Goal: Contribute content: Contribute content

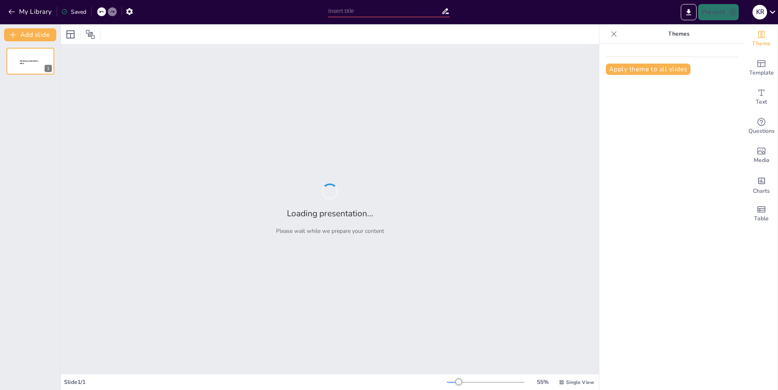
type input "New Sendsteps"
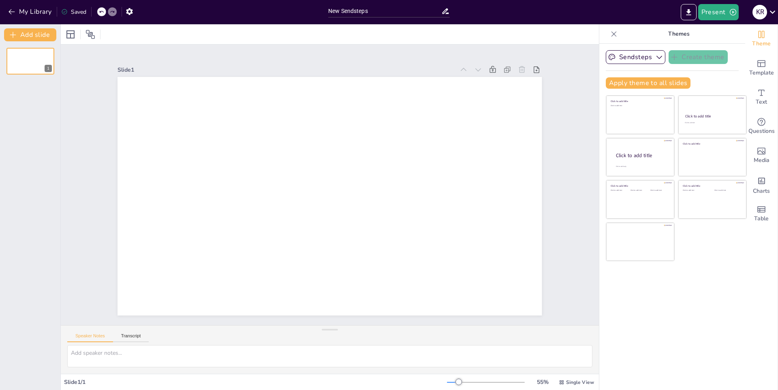
click at [240, 117] on div at bounding box center [329, 196] width 424 height 239
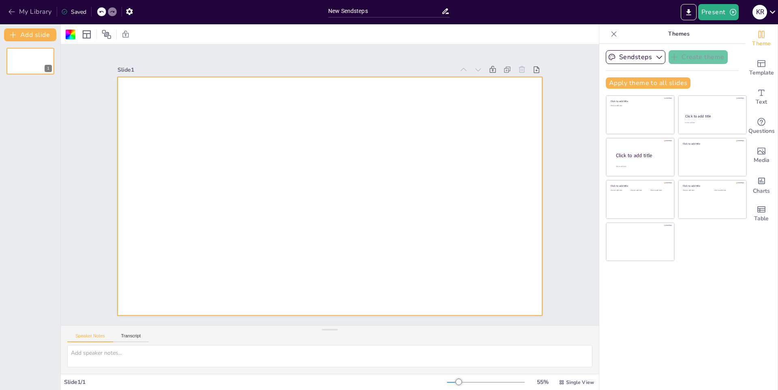
click at [6, 11] on button "My Library" at bounding box center [30, 11] width 49 height 13
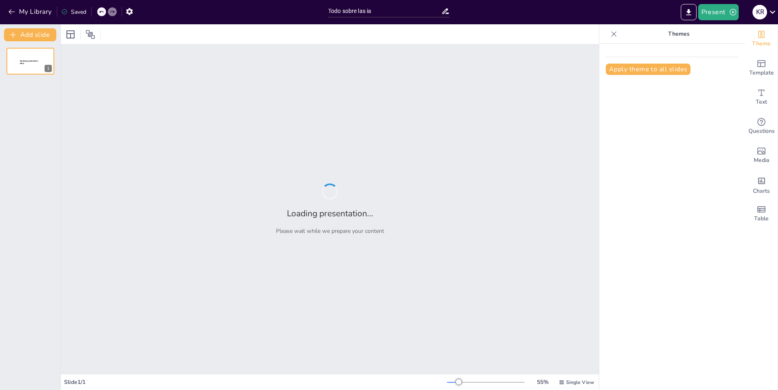
type input "Todo sobre las ia"
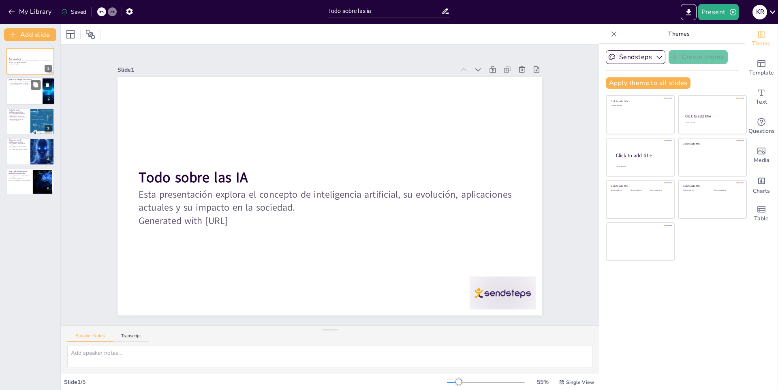
click at [23, 100] on div at bounding box center [30, 92] width 49 height 28
type textarea "La definición de inteligencia artificial es fundamental para comprender su impa…"
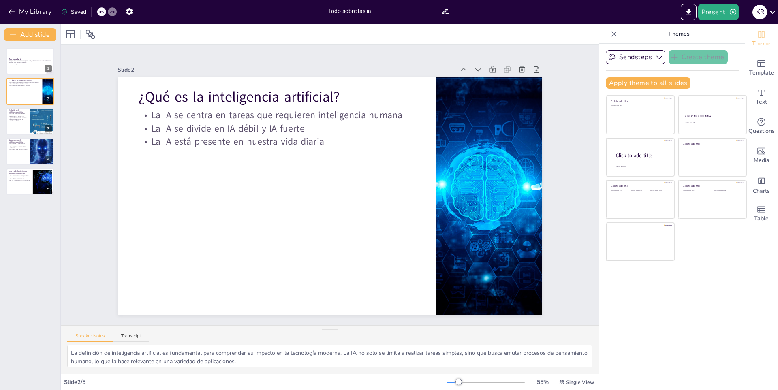
click at [13, 5] on div "My Library Saved" at bounding box center [68, 11] width 137 height 15
click at [8, 13] on icon "button" at bounding box center [12, 12] width 8 height 8
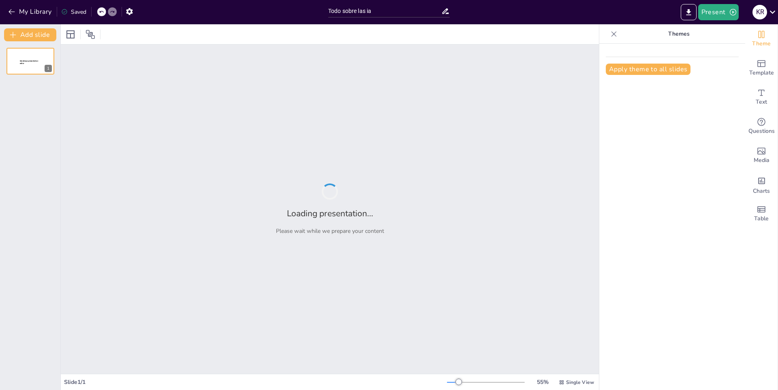
type input "Todo sobre las ia"
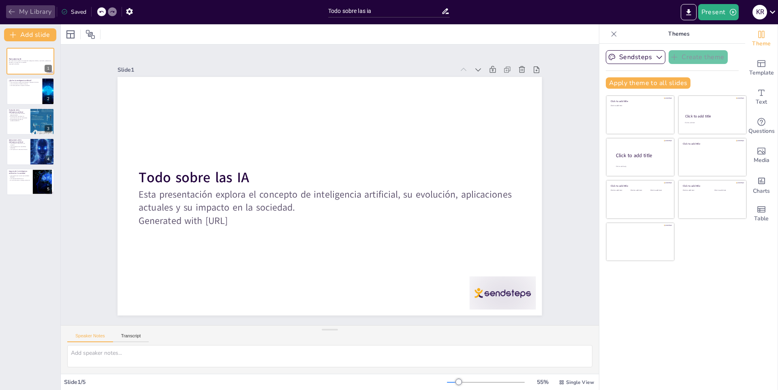
click at [13, 14] on icon "button" at bounding box center [12, 12] width 8 height 8
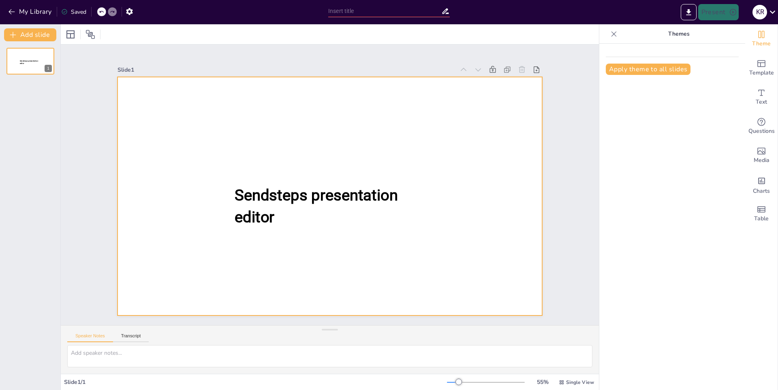
type input "New Sendsteps"
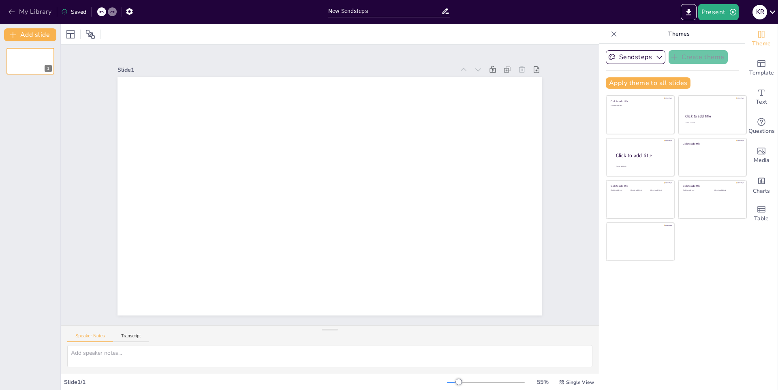
click at [6, 11] on button "My Library" at bounding box center [30, 11] width 49 height 13
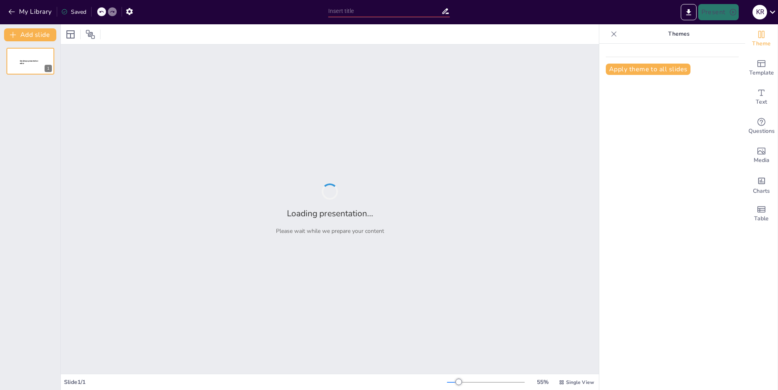
type input "El español"
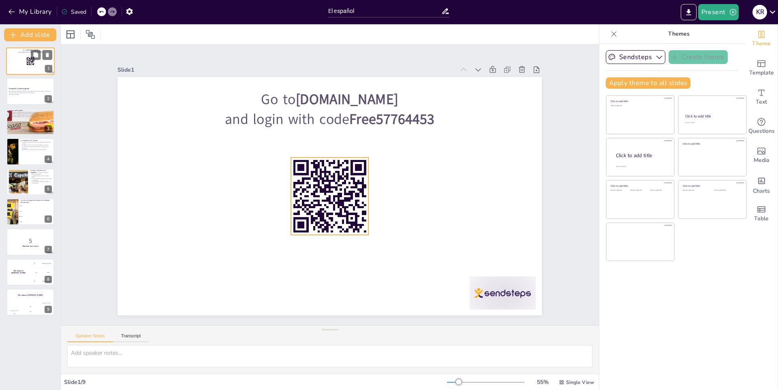
click at [28, 62] on rect at bounding box center [27, 62] width 1 height 0
click at [12, 86] on div at bounding box center [30, 92] width 49 height 28
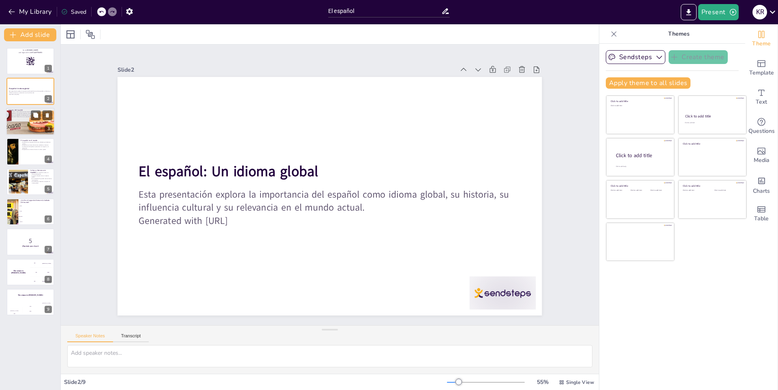
click at [11, 120] on div at bounding box center [30, 122] width 94 height 28
checkbox input "true"
type textarea "La evolución del español es fundamental para entender su estructura actual y la…"
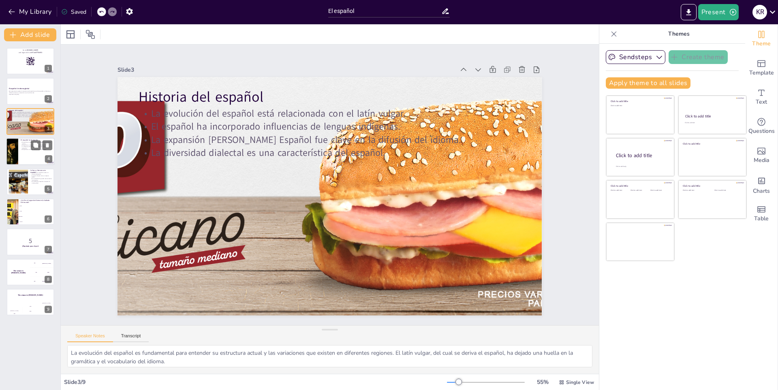
click at [17, 150] on div at bounding box center [12, 152] width 17 height 28
checkbox input "true"
type textarea "La gran cantidad de hablantes nativos del español subraya su importancia en el …"
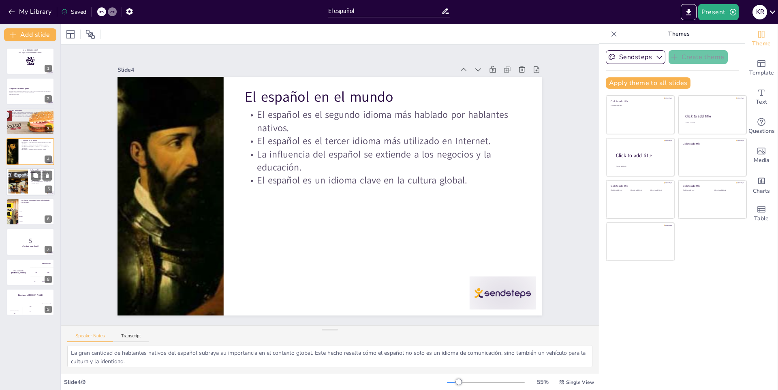
click at [15, 175] on div at bounding box center [18, 181] width 40 height 25
checkbox input "true"
type textarea "Los autores como Gabriel García Márquez y Pablo Neruda no solo han ganado premi…"
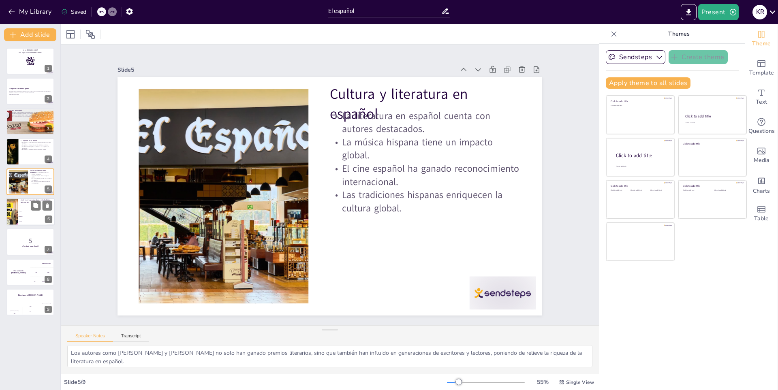
click at [21, 208] on li "Inglés" at bounding box center [36, 205] width 36 height 5
checkbox input "true"
type textarea "La respuesta correcta es Español, como se menciona en la diapositiva "El españo…"
checkbox input "true"
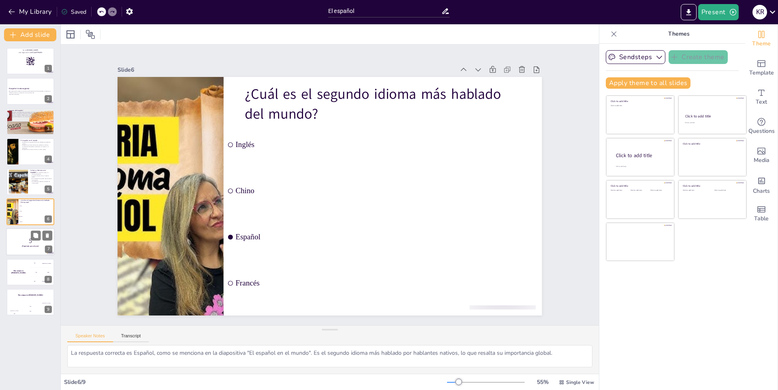
checkbox input "true"
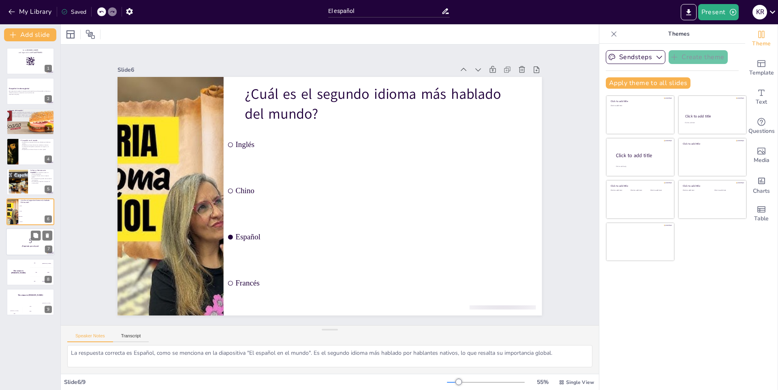
checkbox input "true"
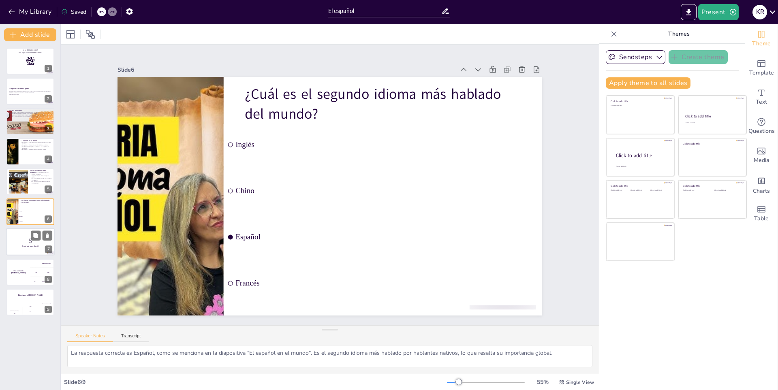
click at [23, 246] on strong "¡Prepárate para el quiz!" at bounding box center [30, 246] width 17 height 2
checkbox input "true"
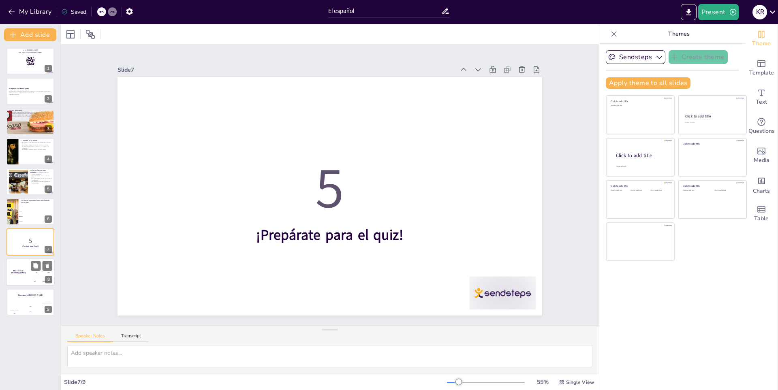
click at [21, 271] on h4 "The winner is Niels 🏆" at bounding box center [18, 272] width 24 height 4
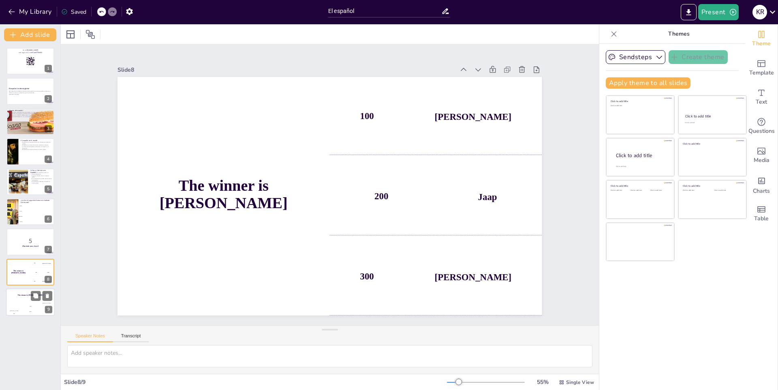
click at [25, 297] on div "The winner is Niels 🏆" at bounding box center [30, 295] width 49 height 14
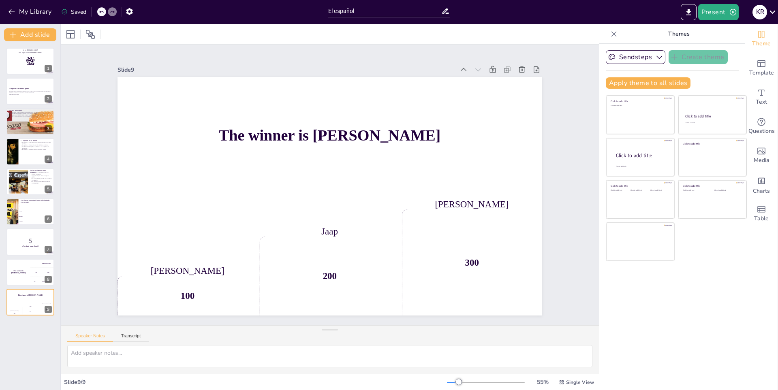
checkbox input "true"
click at [13, 7] on button "My Library" at bounding box center [30, 11] width 49 height 13
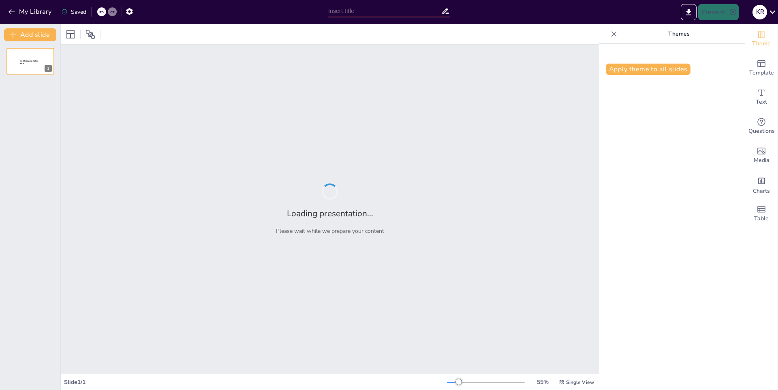
type input "La musica"
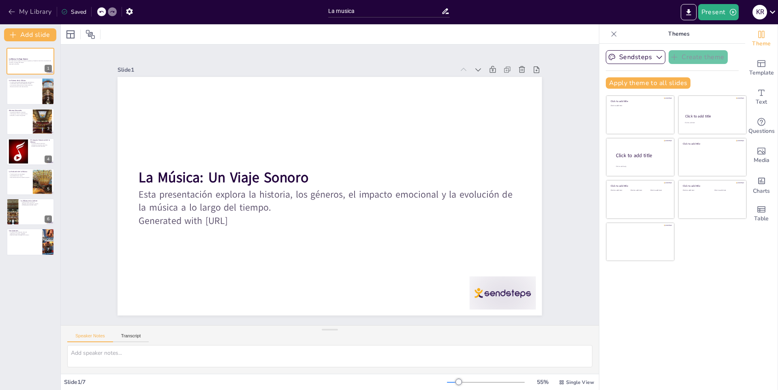
click at [13, 12] on icon "button" at bounding box center [12, 11] width 6 height 5
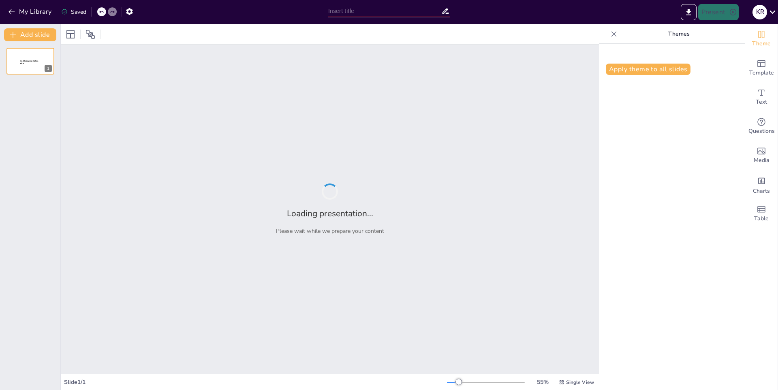
type input "[PERSON_NAME]"
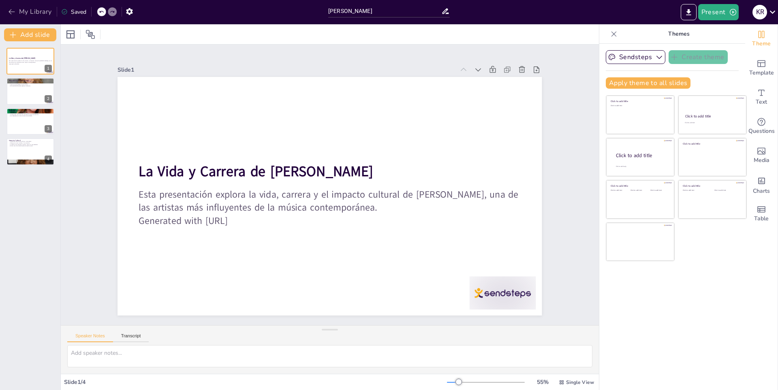
click at [11, 13] on icon "button" at bounding box center [12, 12] width 8 height 8
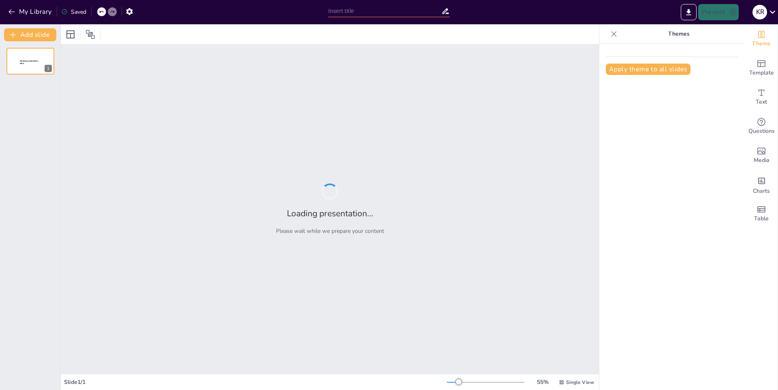
type input "El [PERSON_NAME]"
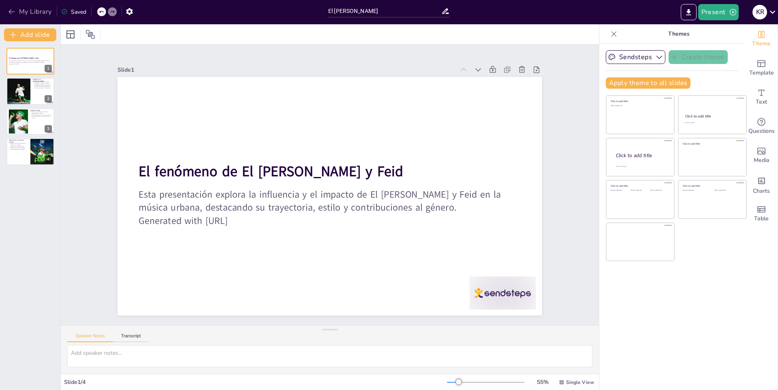
click at [12, 11] on icon "button" at bounding box center [12, 12] width 8 height 8
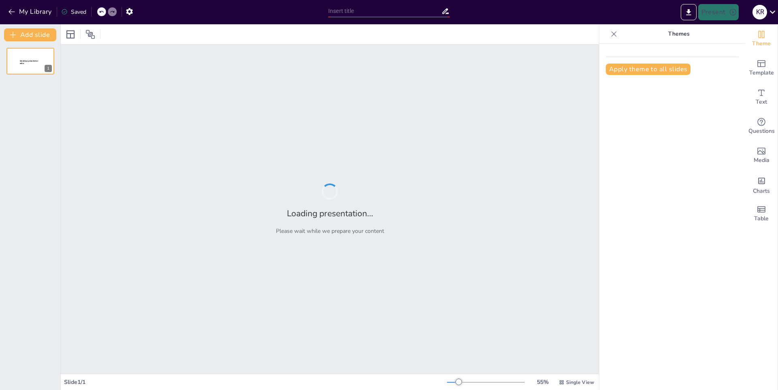
type input "informatica"
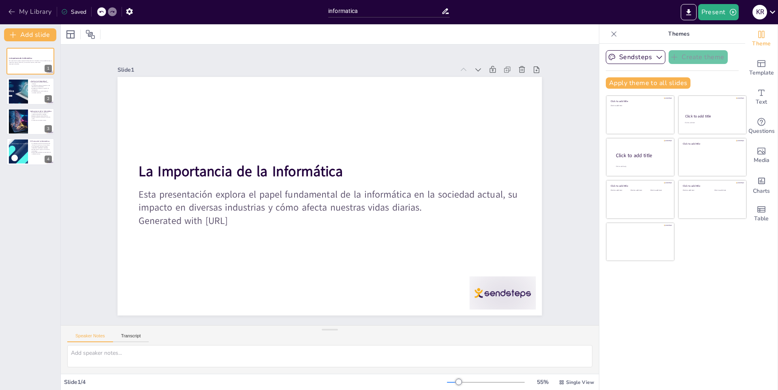
click at [6, 13] on button "My Library" at bounding box center [30, 11] width 49 height 13
